Goal: Check status

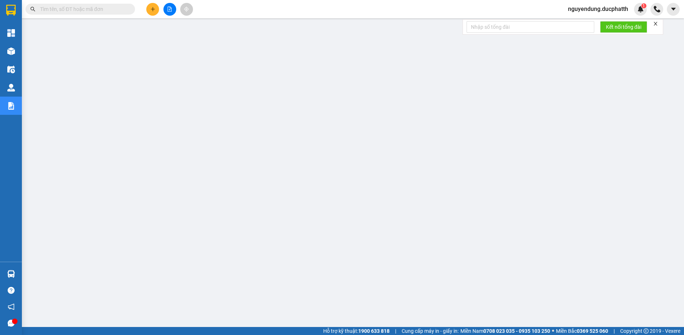
click at [94, 13] on span at bounding box center [80, 9] width 109 height 11
click at [95, 8] on input "text" at bounding box center [83, 9] width 86 height 8
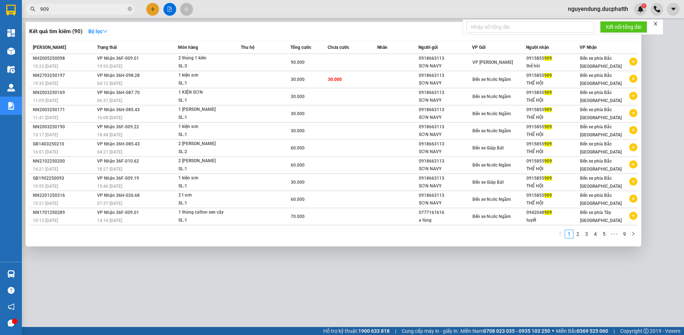
type input "909"
click at [169, 7] on div at bounding box center [342, 167] width 684 height 335
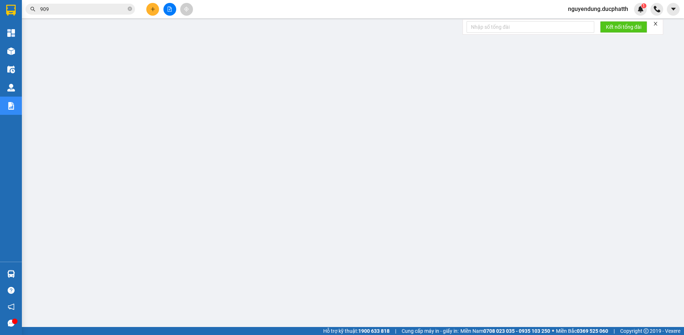
click at [107, 15] on div "Kết quả tìm kiếm ( 90 ) Bộ lọc Mã ĐH Trạng thái Món hàng Thu hộ Tổng cước Chưa …" at bounding box center [71, 9] width 142 height 13
click at [102, 2] on div "Kết quả tìm kiếm ( 90 ) Bộ lọc Mã ĐH Trạng thái Món hàng Thu hộ Tổng cước Chưa …" at bounding box center [342, 9] width 684 height 18
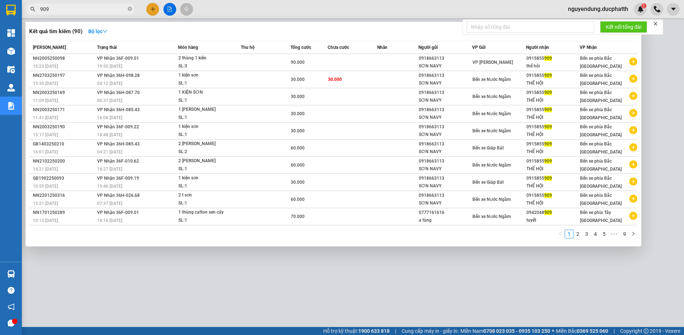
click at [103, 13] on span "909" at bounding box center [80, 9] width 109 height 11
click at [88, 0] on div at bounding box center [342, 167] width 684 height 335
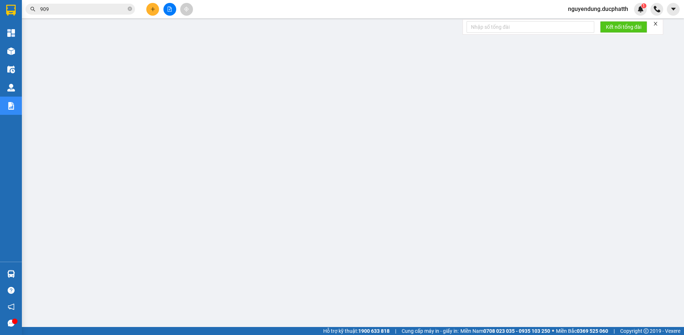
click at [85, 3] on div "Kết quả tìm kiếm ( 90 ) Bộ lọc Mã ĐH Trạng thái Món hàng Thu hộ Tổng cước Chưa …" at bounding box center [71, 9] width 142 height 13
click at [656, 26] on icon "close" at bounding box center [655, 23] width 5 height 5
